Goal: Go to known website: Access a specific website the user already knows

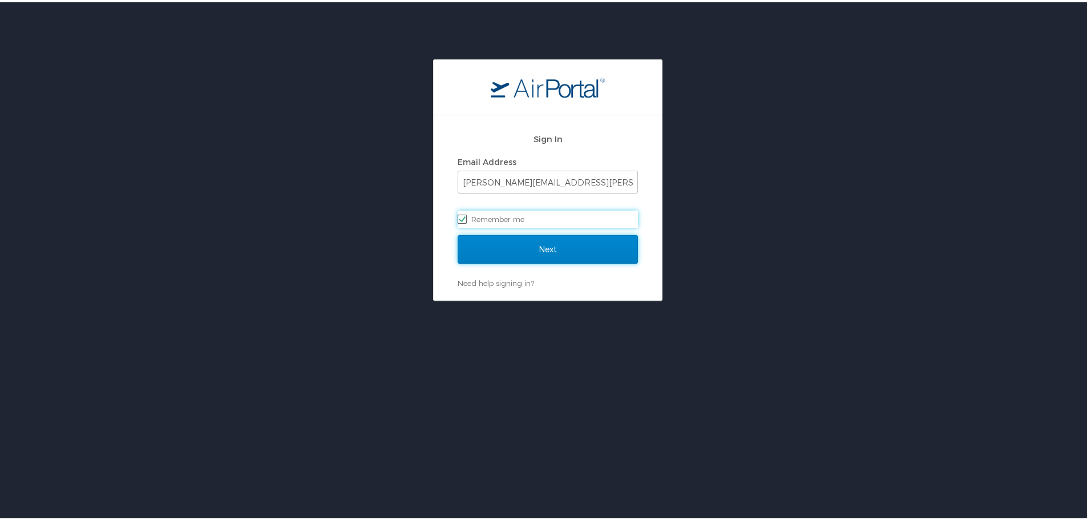
click at [532, 246] on input "Next" at bounding box center [548, 247] width 180 height 29
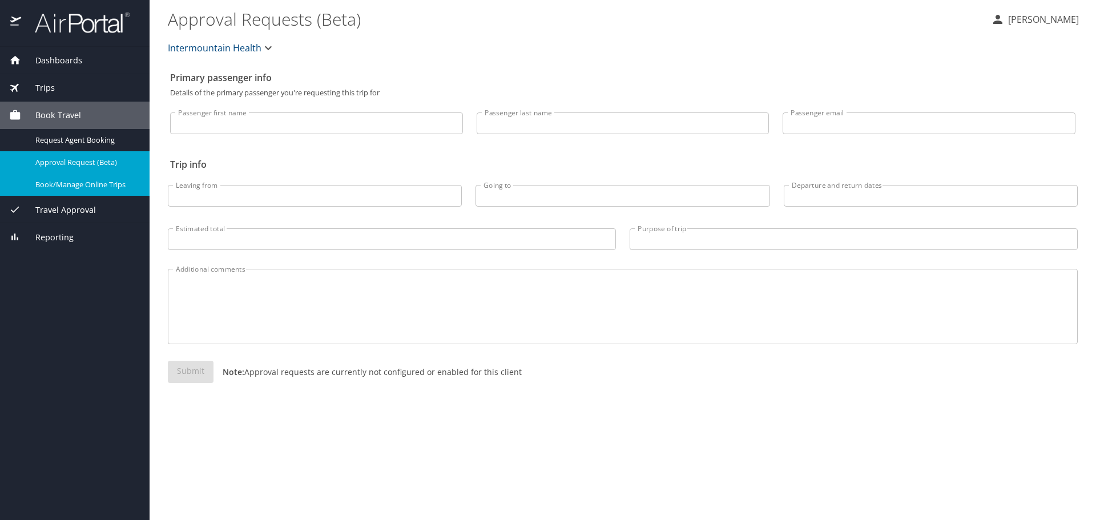
click at [84, 185] on span "Book/Manage Online Trips" at bounding box center [85, 184] width 100 height 11
